Goal: Task Accomplishment & Management: Use online tool/utility

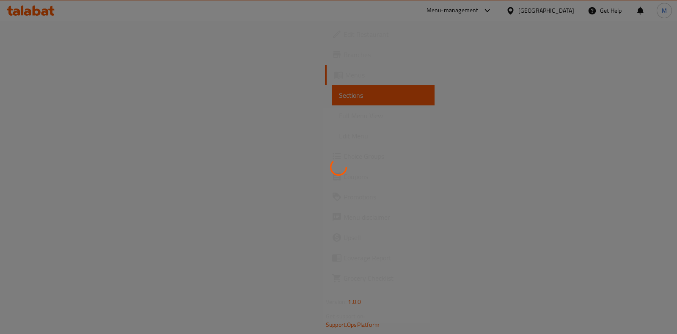
click at [240, 83] on div at bounding box center [338, 167] width 677 height 334
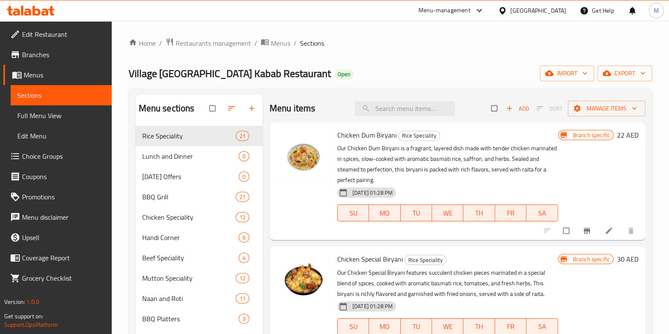
click at [446, 15] on div "Menu-management" at bounding box center [444, 11] width 52 height 10
click at [199, 46] on span "Restaurants management" at bounding box center [213, 43] width 75 height 10
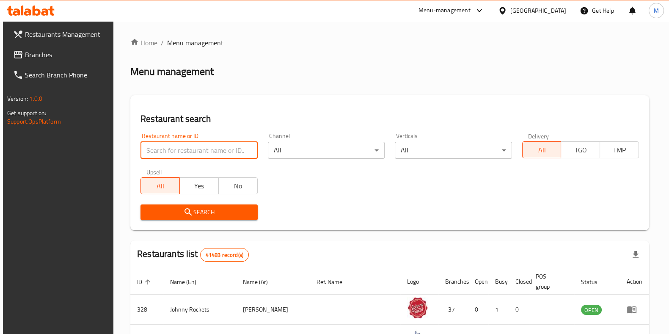
click at [205, 150] on input "search" at bounding box center [198, 150] width 117 height 17
type input "carb"
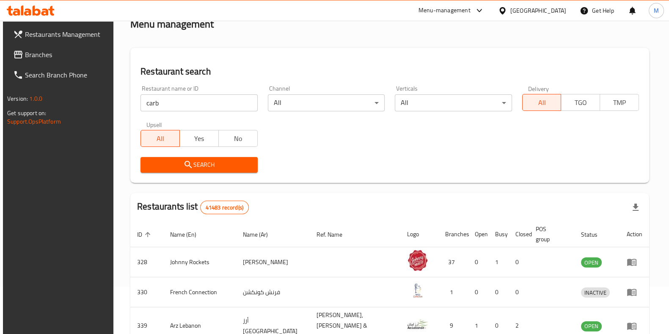
scroll to position [48, 0]
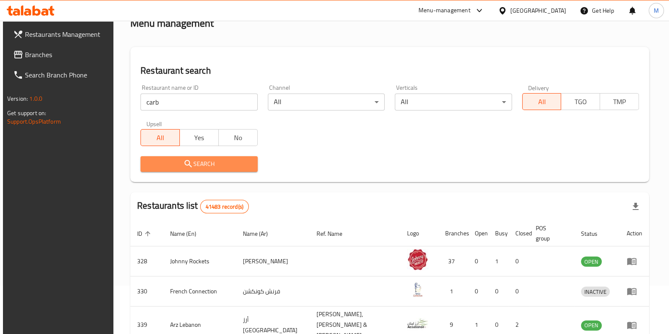
click at [224, 165] on span "Search" at bounding box center [198, 164] width 103 height 11
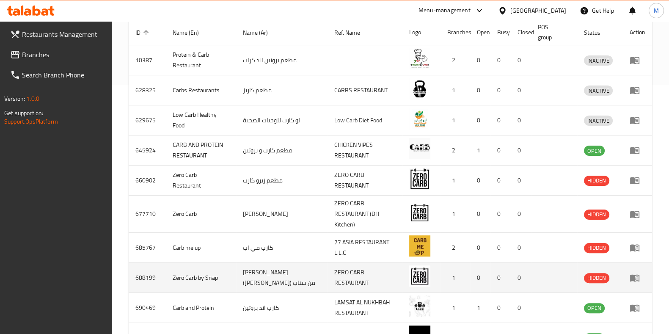
scroll to position [237, 0]
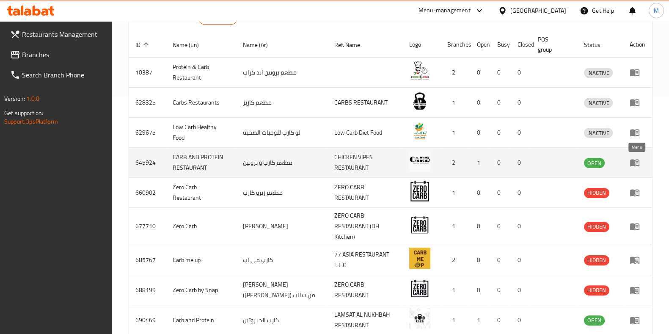
click at [638, 168] on icon "enhanced table" at bounding box center [635, 162] width 10 height 10
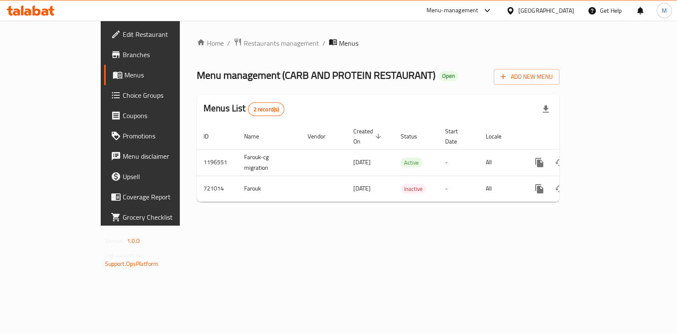
drag, startPoint x: 583, startPoint y: 153, endPoint x: 616, endPoint y: 107, distance: 56.8
click at [559, 100] on div "Menus List 2 record(s) ID Name Vendor Created On sorted descending Status Start…" at bounding box center [378, 148] width 363 height 107
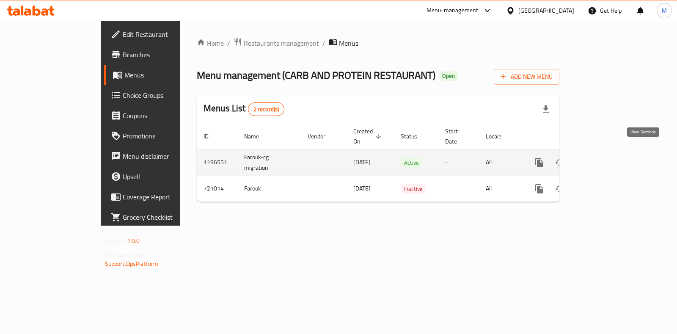
click at [605, 157] on icon "enhanced table" at bounding box center [600, 162] width 10 height 10
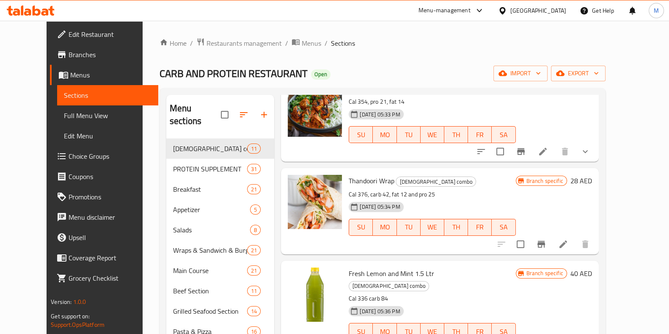
scroll to position [648, 0]
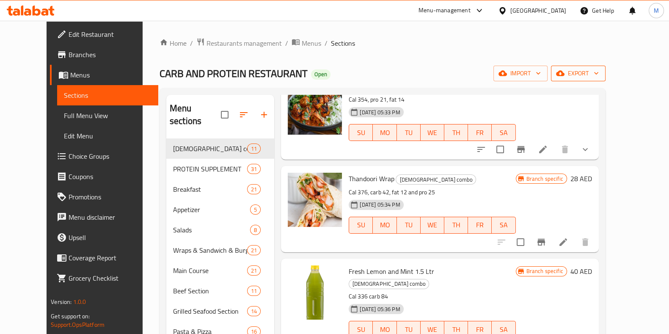
click at [599, 78] on span "export" at bounding box center [578, 73] width 41 height 11
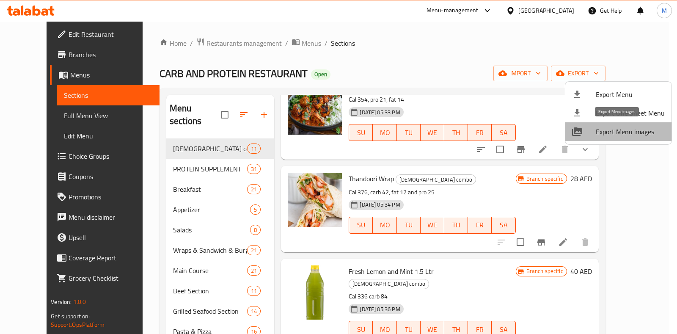
click at [628, 127] on span "Export Menu images" at bounding box center [630, 132] width 69 height 10
click at [586, 51] on div at bounding box center [338, 167] width 677 height 334
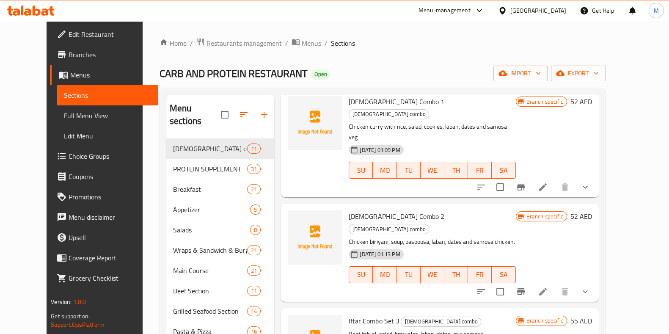
scroll to position [0, 0]
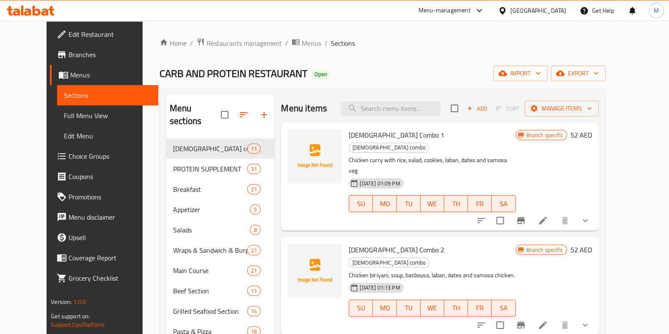
click at [467, 7] on div "Menu-management" at bounding box center [444, 11] width 52 height 10
click at [401, 96] on div "Restaurant-Management" at bounding box center [399, 92] width 66 height 9
